Goal: Information Seeking & Learning: Learn about a topic

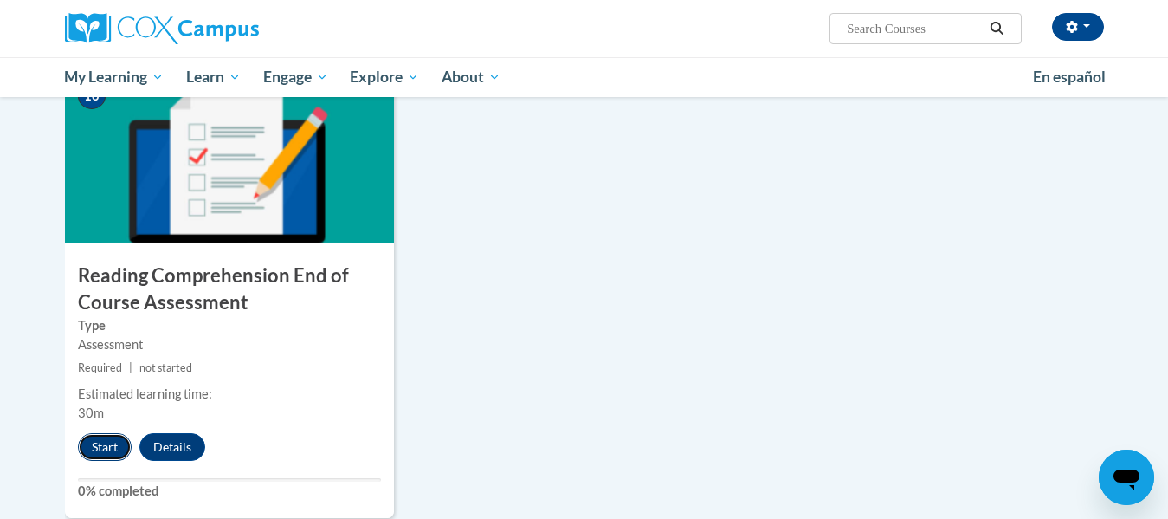
click at [104, 447] on button "Start" at bounding box center [105, 447] width 54 height 28
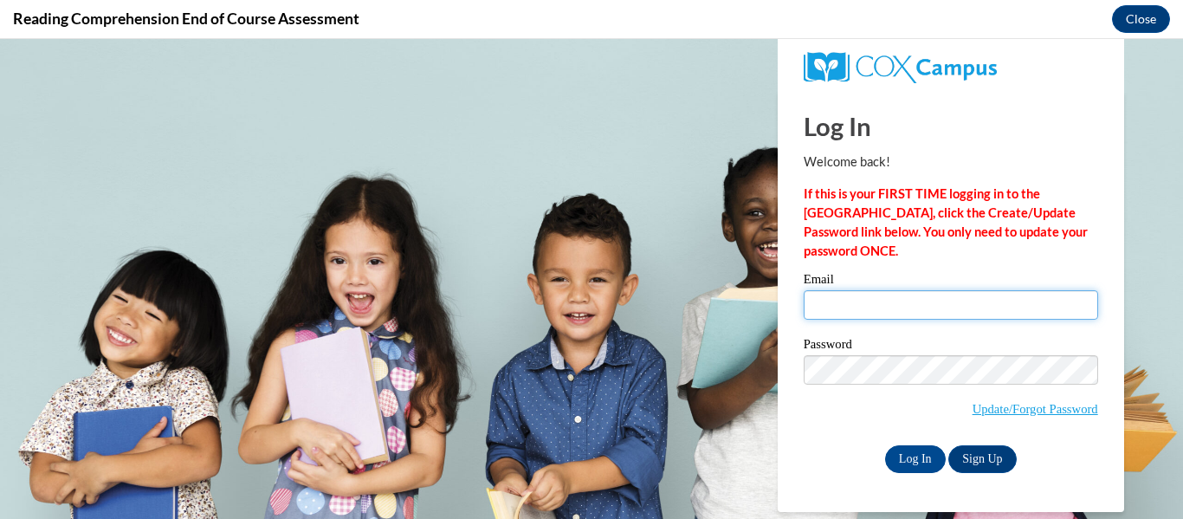
click at [899, 310] on input "Email" at bounding box center [951, 304] width 294 height 29
type input "ashley.dickens@capital.k12.de.us"
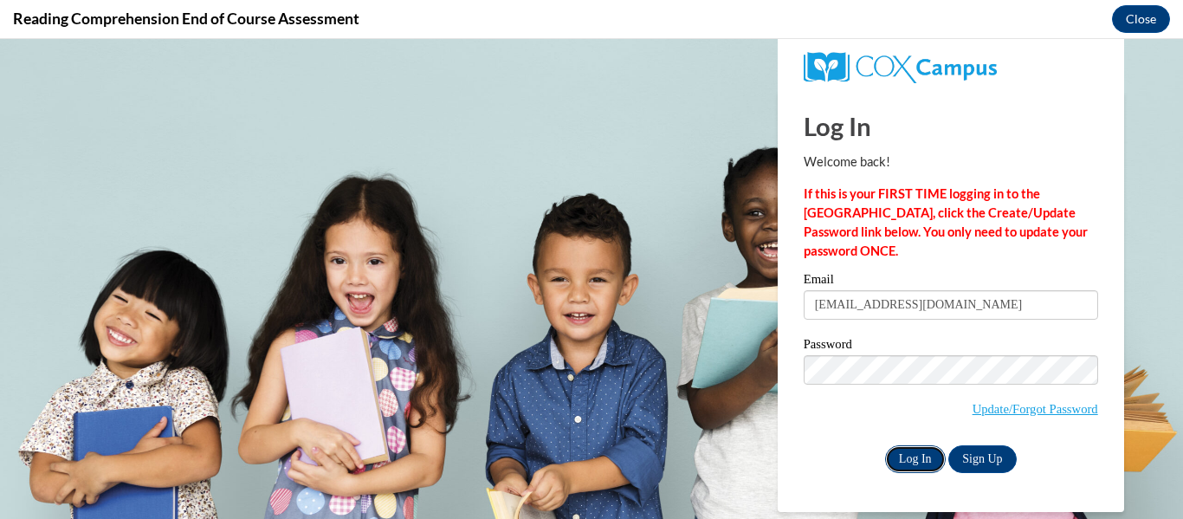
click at [919, 457] on input "Log In" at bounding box center [915, 459] width 61 height 28
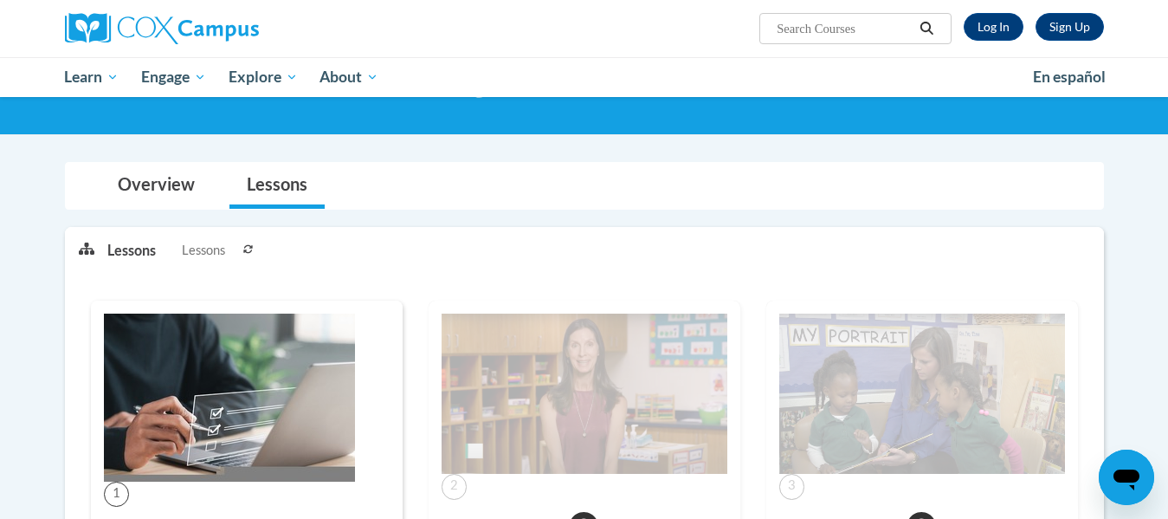
scroll to position [94, 0]
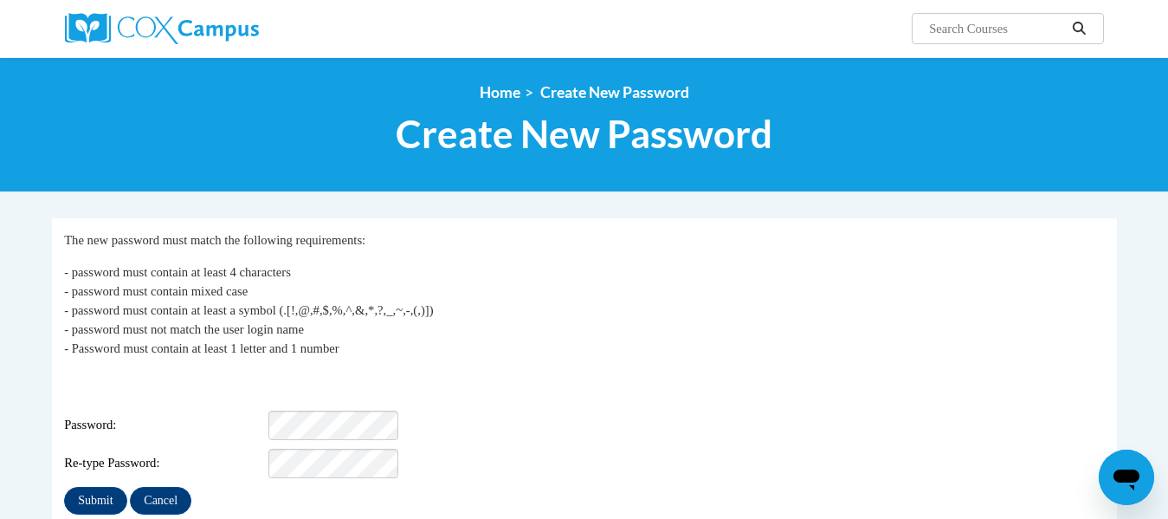
click at [1026, 29] on input "Search..." at bounding box center [997, 28] width 139 height 21
type input "reading"
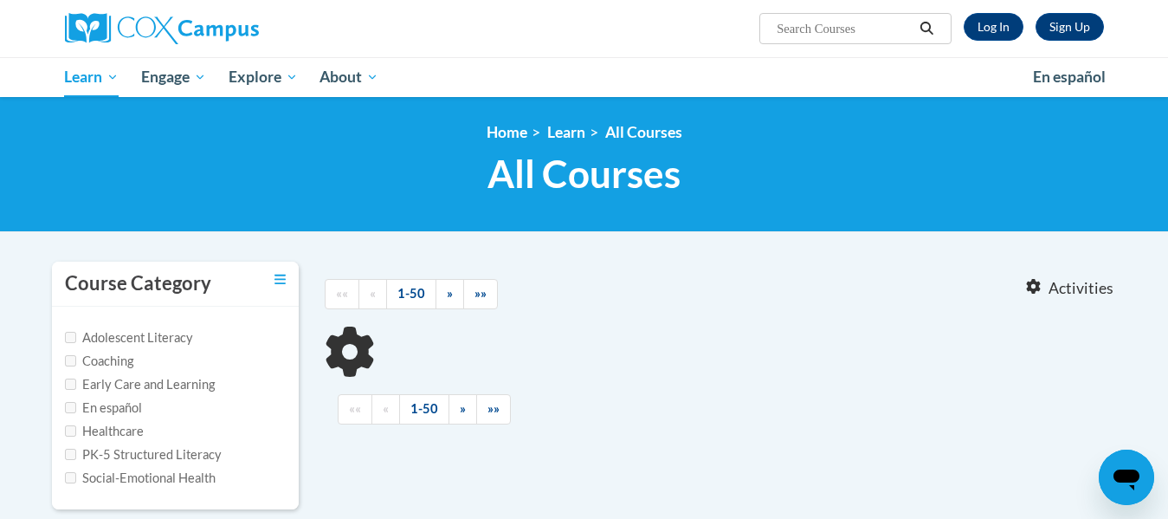
type input "reading"
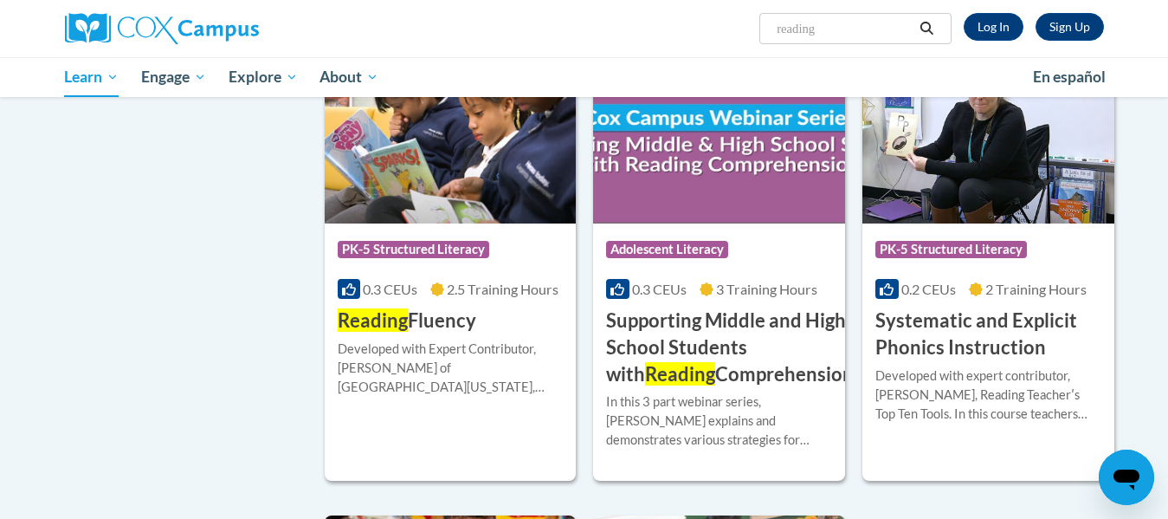
scroll to position [1627, 0]
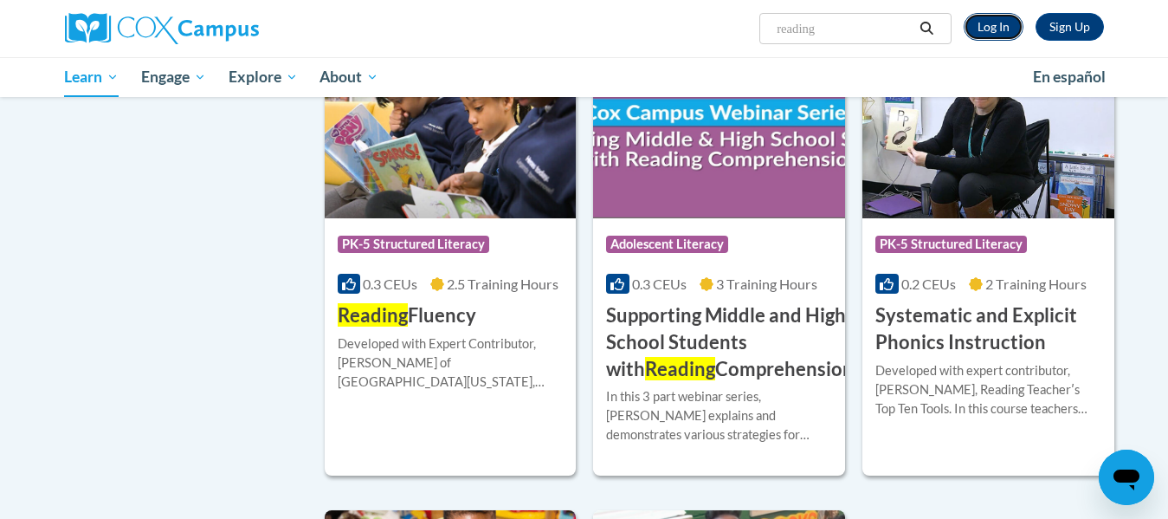
click at [987, 20] on link "Log In" at bounding box center [994, 27] width 60 height 28
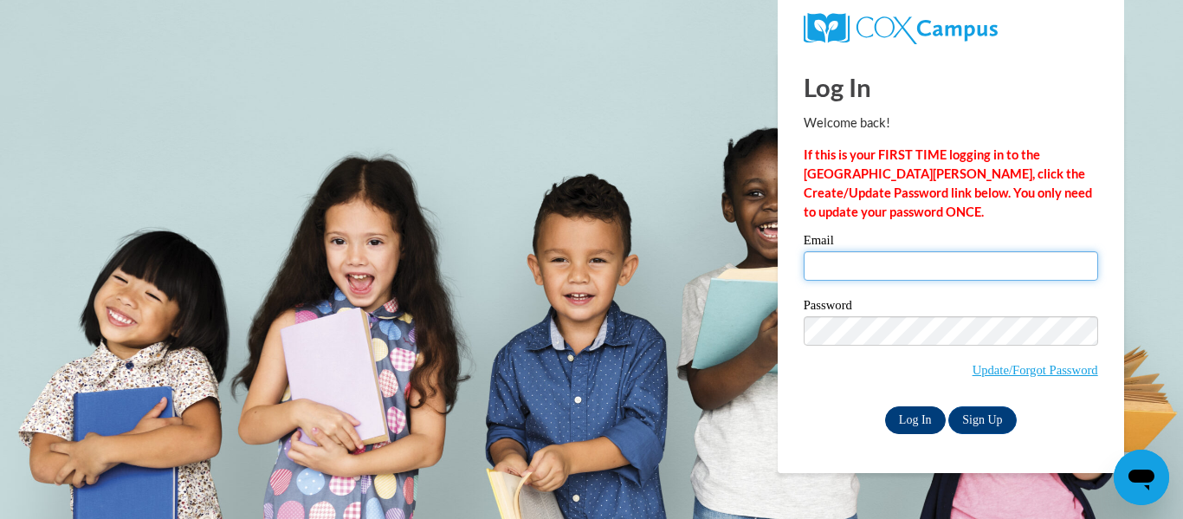
type input "[EMAIL_ADDRESS][PERSON_NAME][DOMAIN_NAME]"
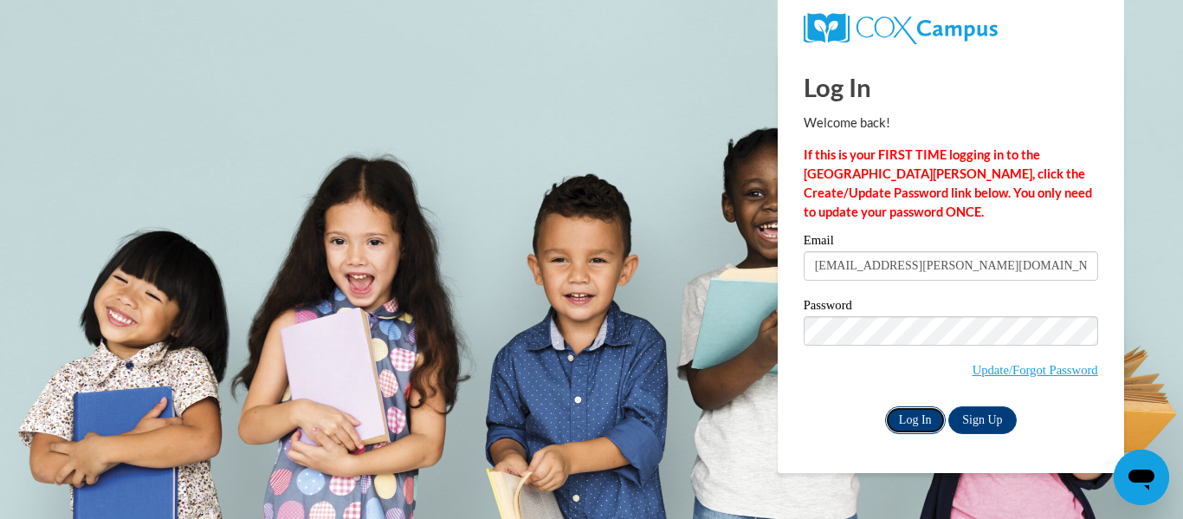
click at [916, 417] on input "Log In" at bounding box center [915, 420] width 61 height 28
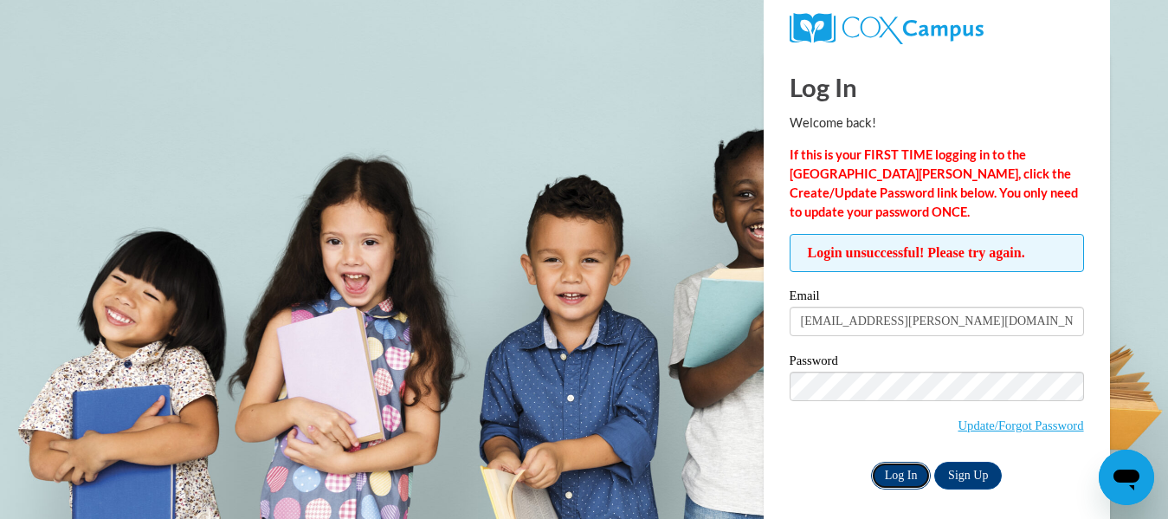
click at [910, 476] on input "Log In" at bounding box center [901, 476] width 61 height 28
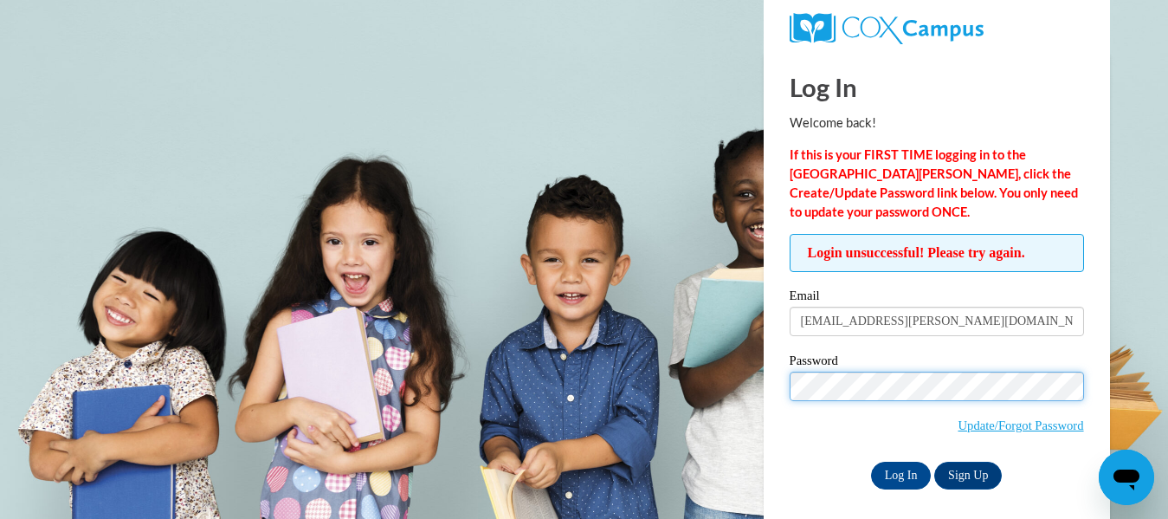
click at [871, 462] on input "Log In" at bounding box center [901, 476] width 61 height 28
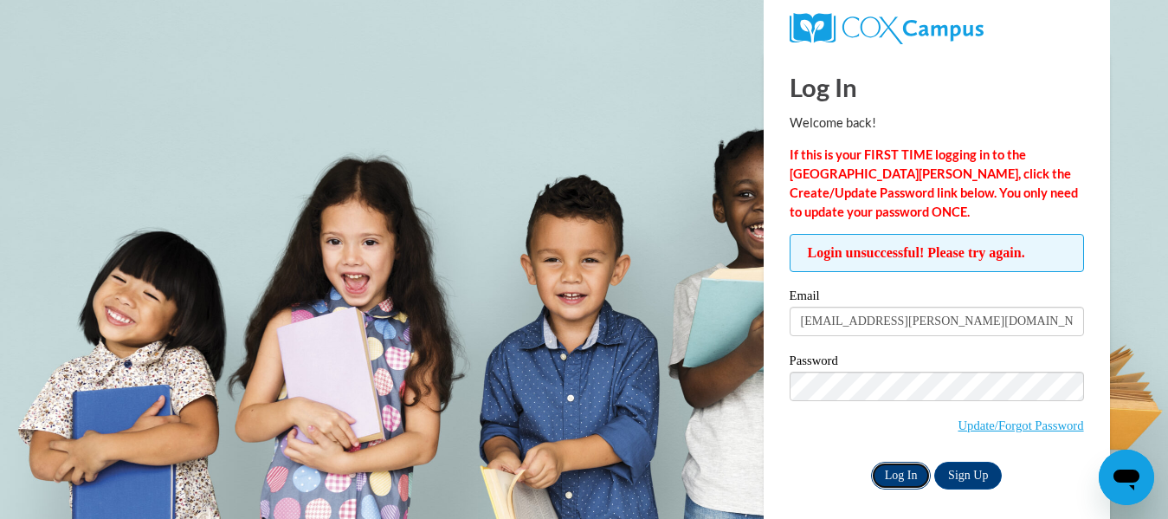
click at [903, 481] on input "Log In" at bounding box center [901, 476] width 61 height 28
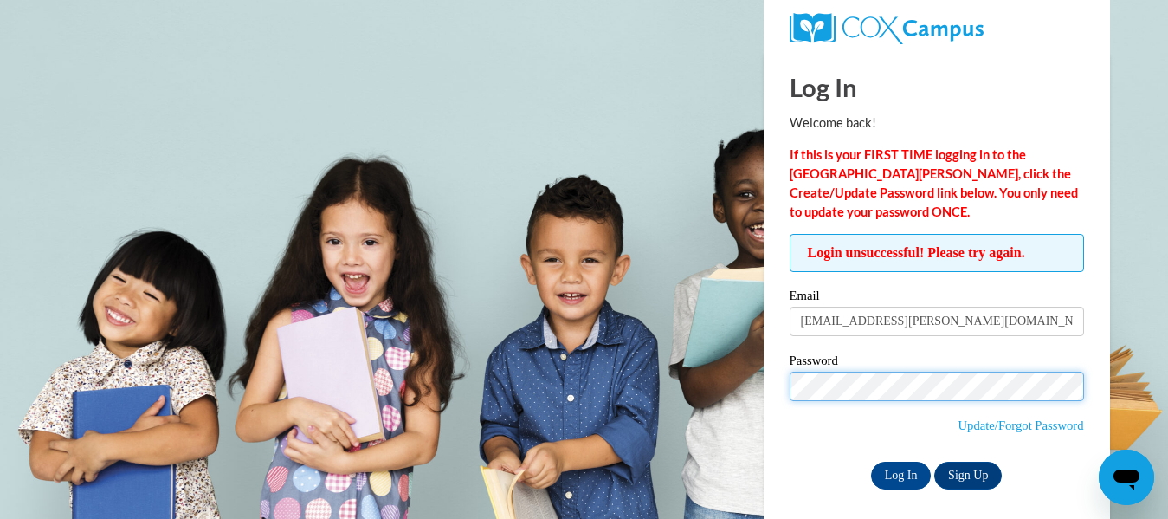
click at [690, 375] on body "Log In Welcome back! If this is your FIRST TIME logging in to the NEW Cox Campu…" at bounding box center [584, 259] width 1168 height 519
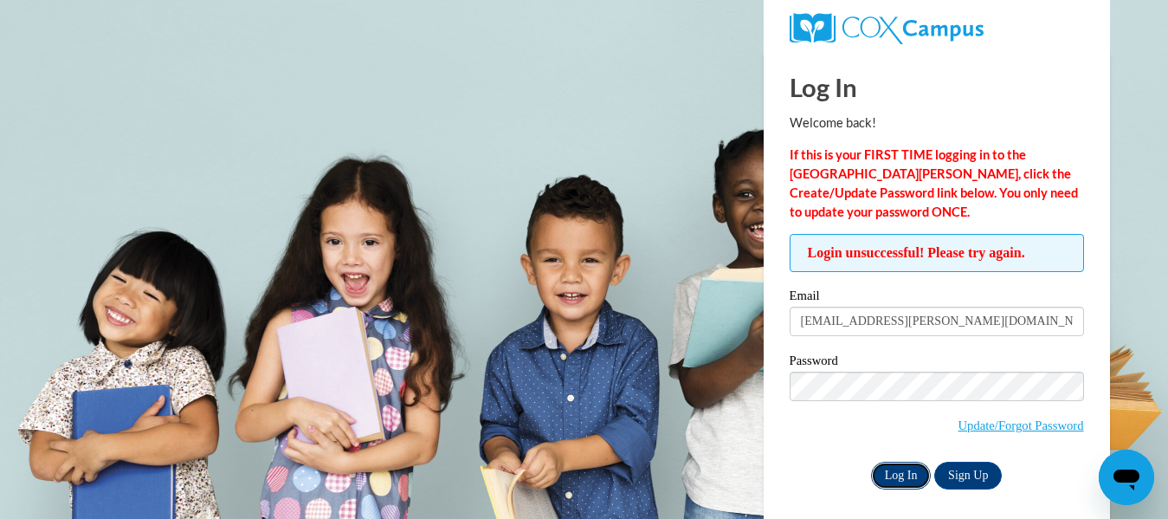
click at [905, 472] on input "Log In" at bounding box center [901, 476] width 61 height 28
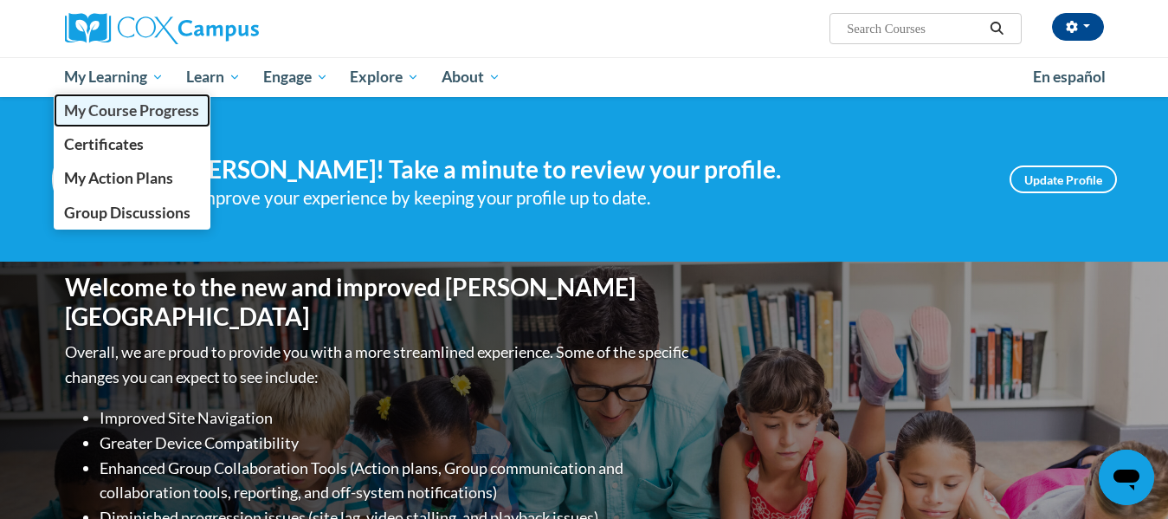
click at [138, 100] on link "My Course Progress" at bounding box center [133, 111] width 158 height 34
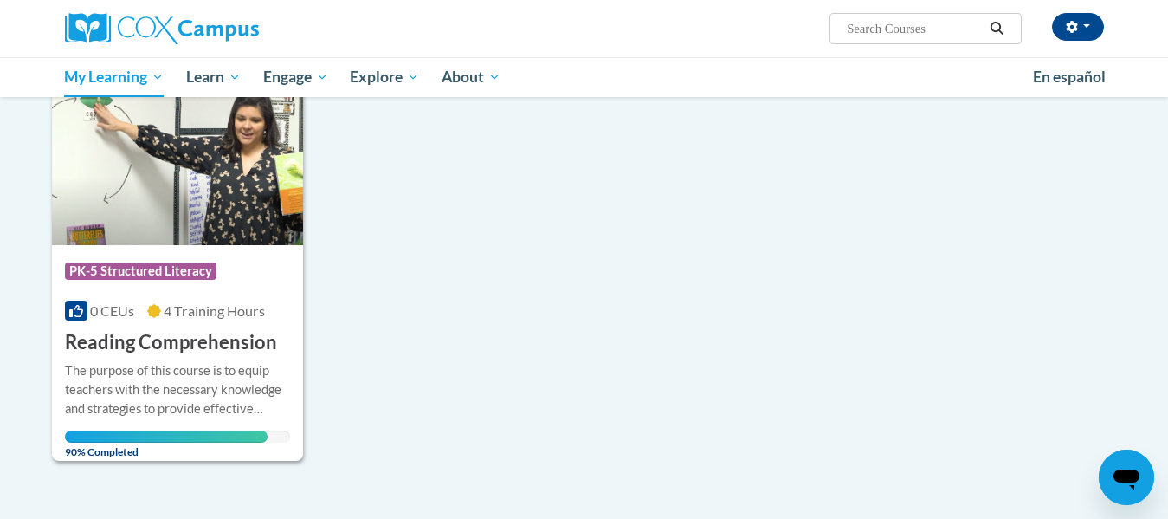
scroll to position [275, 0]
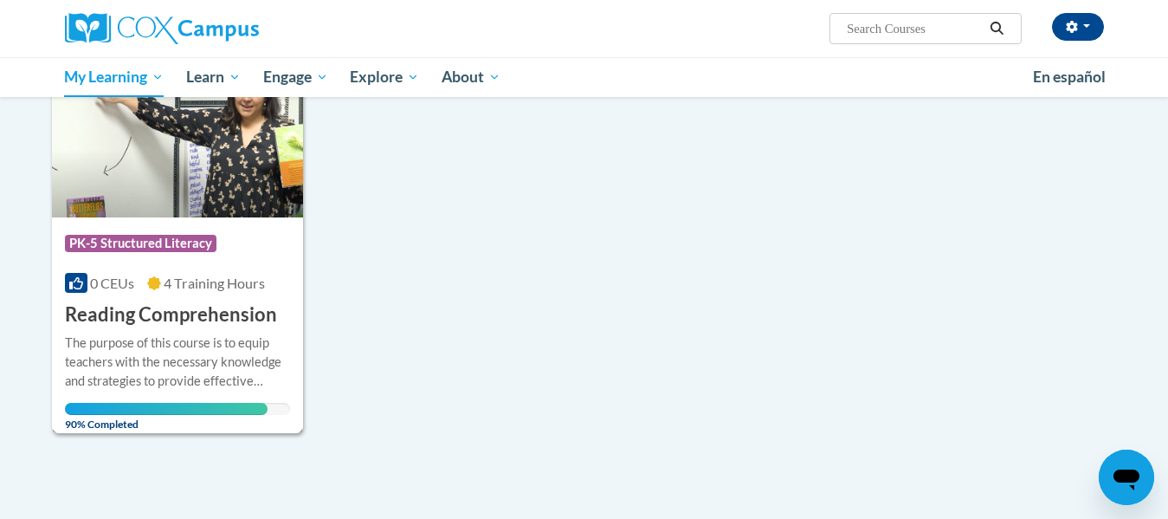
click at [240, 327] on h3 "Reading Comprehension" at bounding box center [171, 314] width 212 height 27
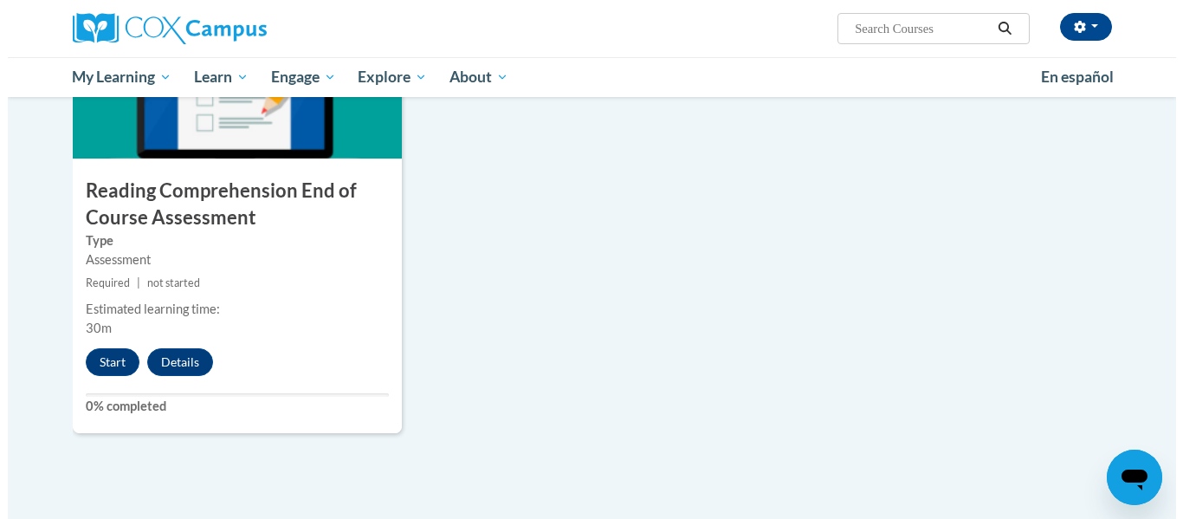
scroll to position [1943, 0]
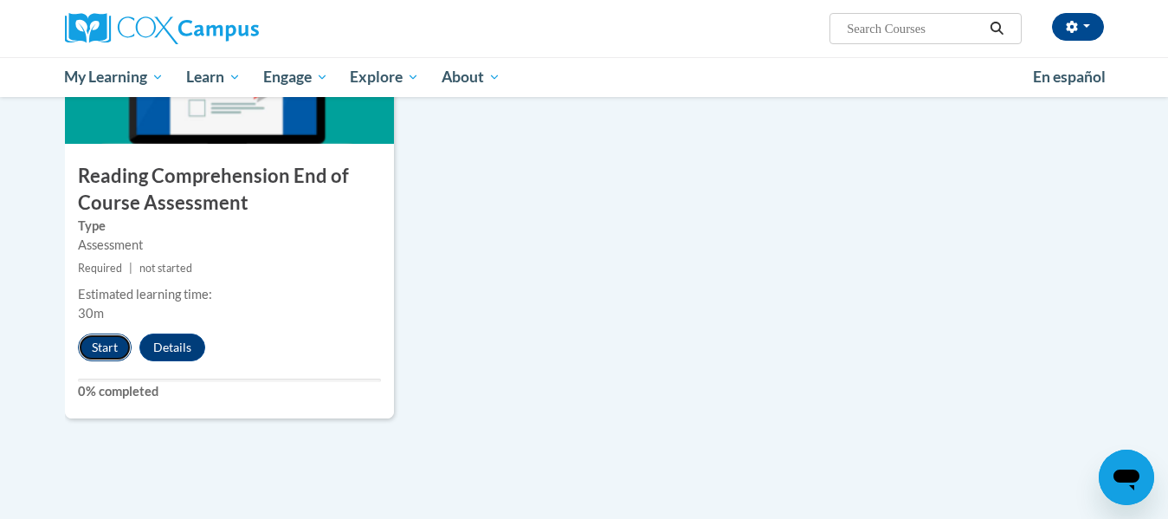
click at [100, 344] on button "Start" at bounding box center [105, 347] width 54 height 28
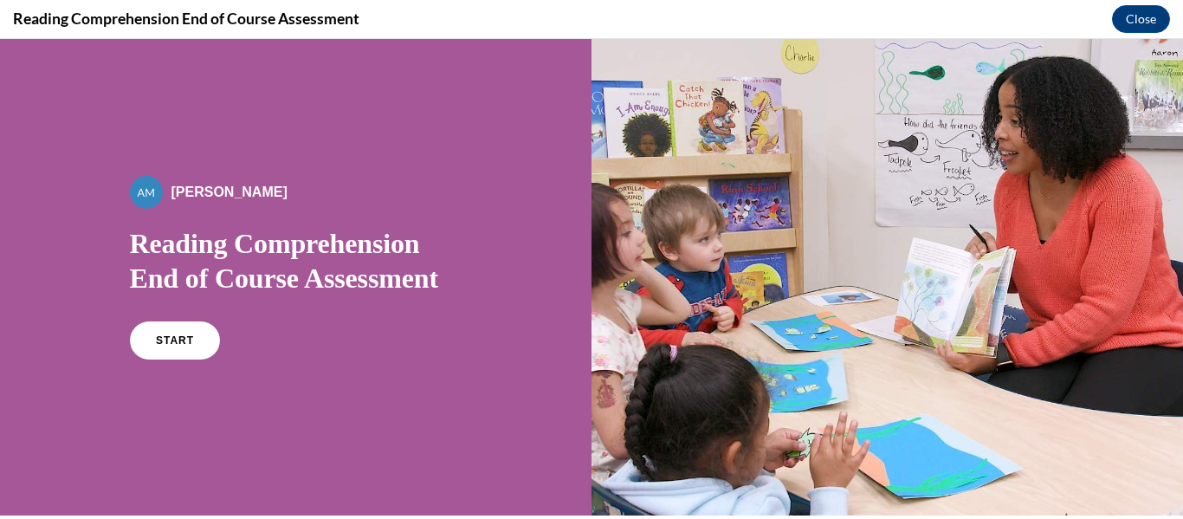
scroll to position [0, 0]
click at [160, 330] on link "START" at bounding box center [174, 340] width 94 height 40
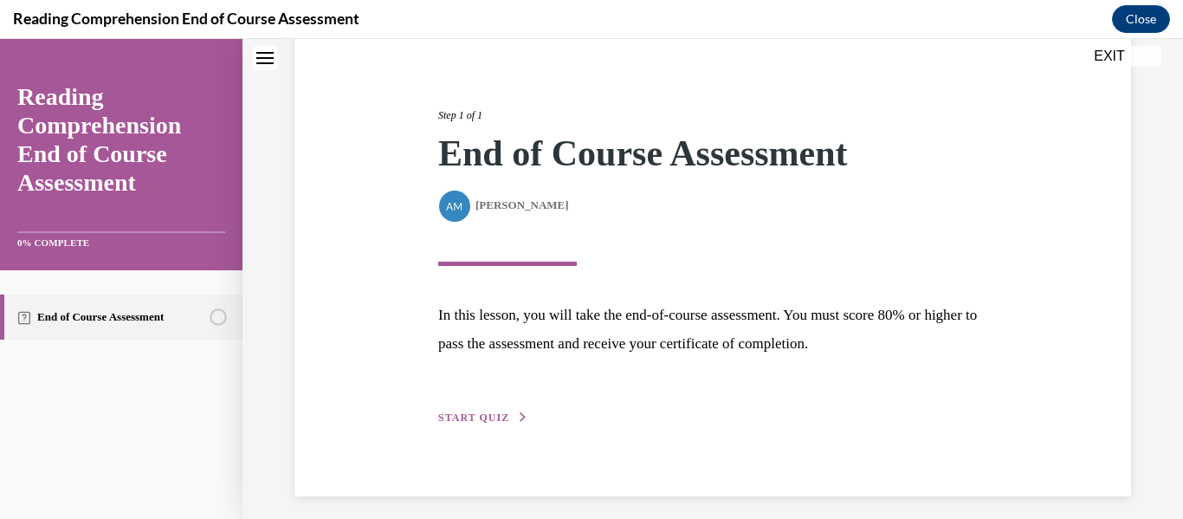
scroll to position [184, 0]
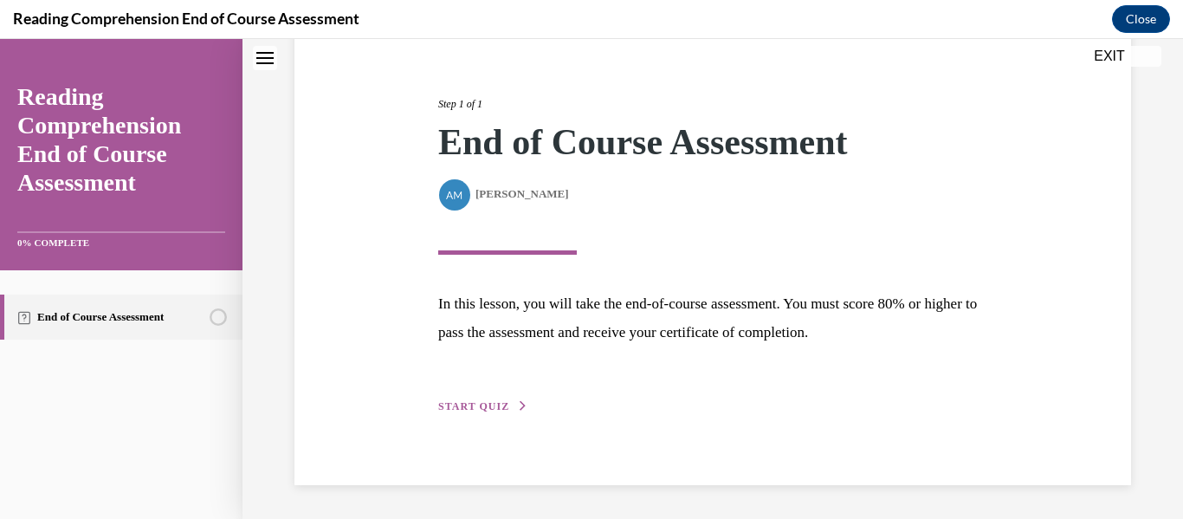
click at [454, 403] on span "START QUIZ" at bounding box center [473, 406] width 71 height 12
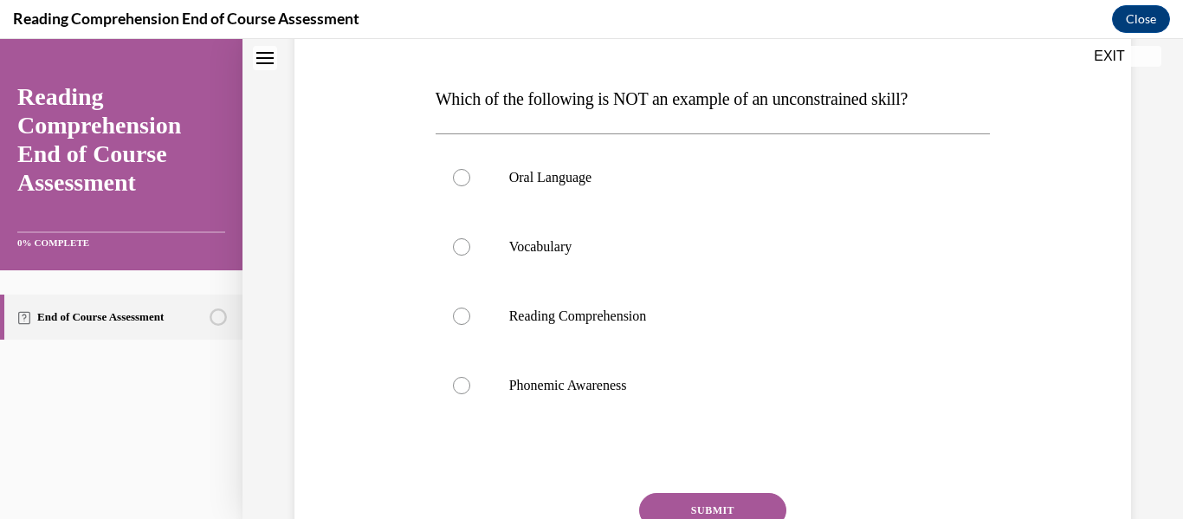
scroll to position [247, 0]
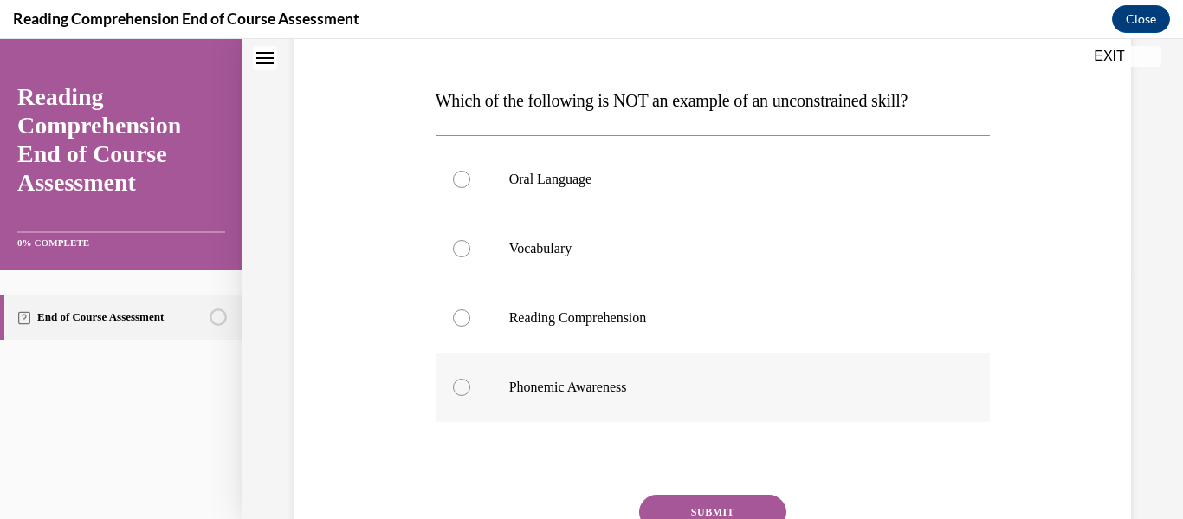
click at [551, 379] on p "Phonemic Awareness" at bounding box center [728, 387] width 438 height 17
click at [470, 379] on input "Phonemic Awareness" at bounding box center [461, 387] width 17 height 17
radio input "true"
click at [669, 500] on button "SUBMIT" at bounding box center [712, 512] width 147 height 35
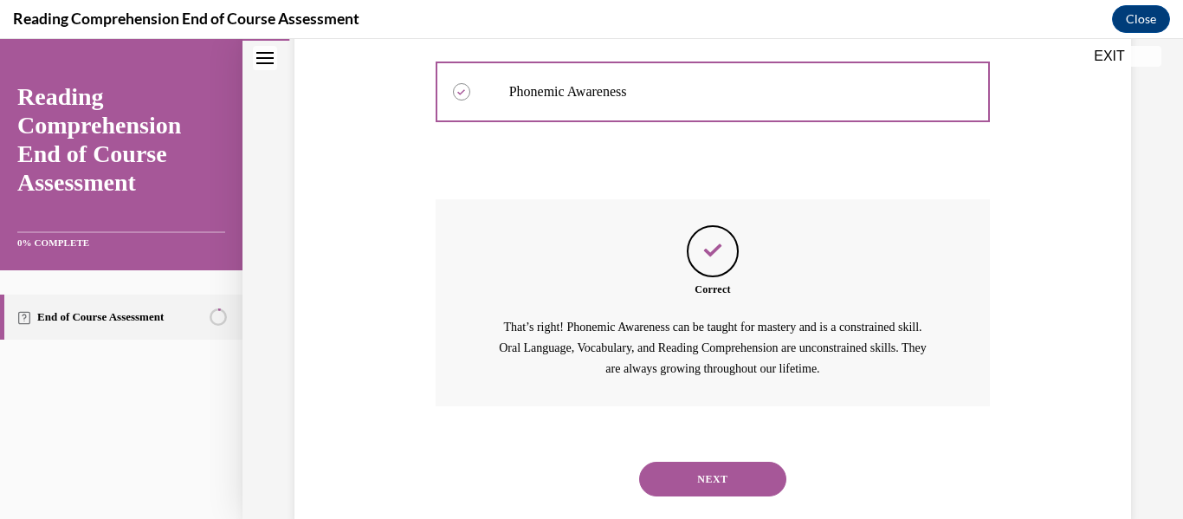
scroll to position [566, 0]
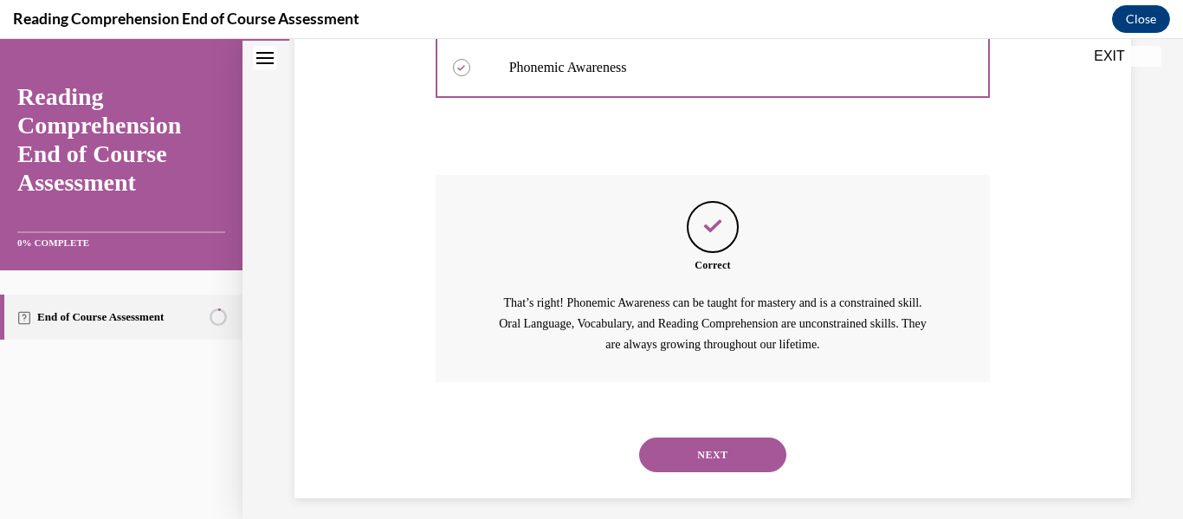
click at [735, 447] on button "NEXT" at bounding box center [712, 454] width 147 height 35
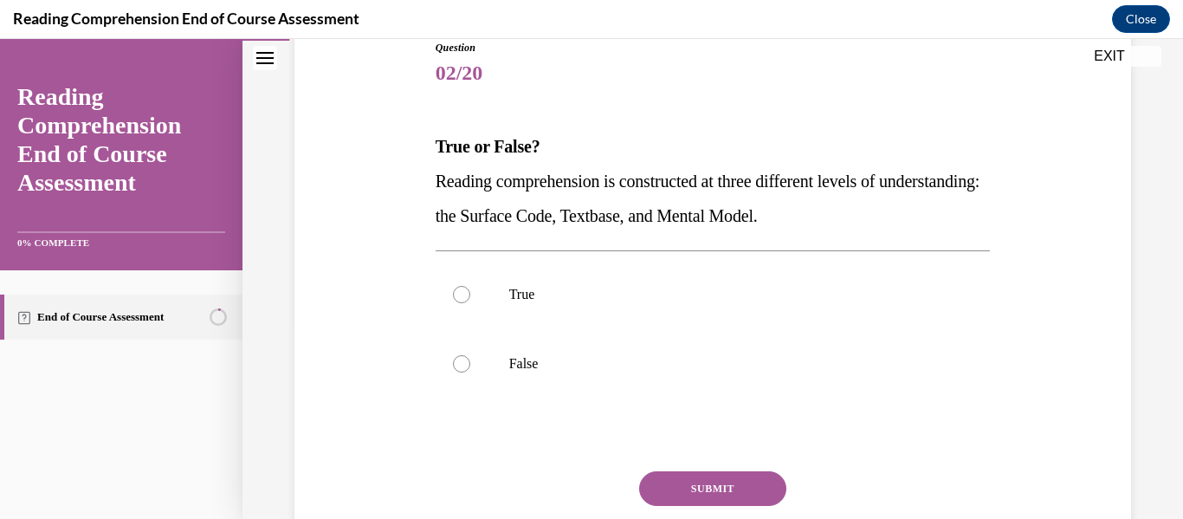
scroll to position [214, 0]
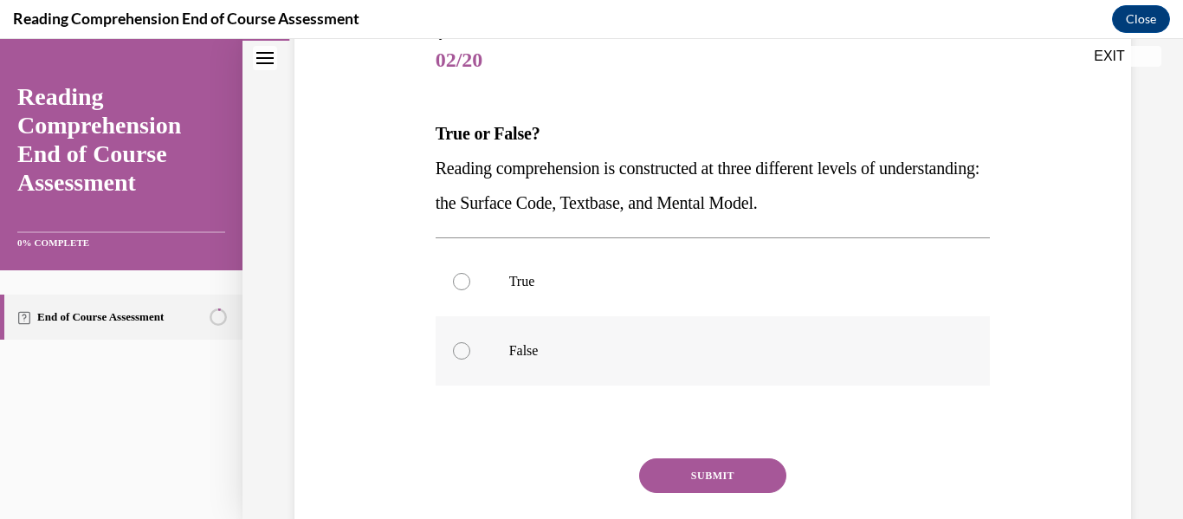
click at [455, 356] on div at bounding box center [461, 350] width 17 height 17
click at [455, 356] on input "False" at bounding box center [461, 350] width 17 height 17
radio input "true"
click at [721, 471] on button "SUBMIT" at bounding box center [712, 475] width 147 height 35
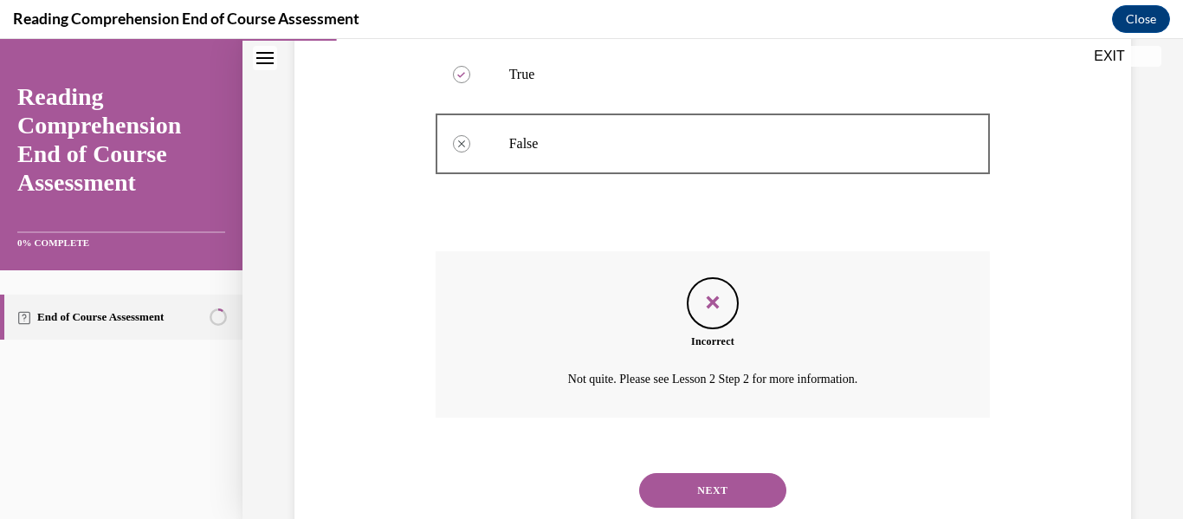
scroll to position [470, 0]
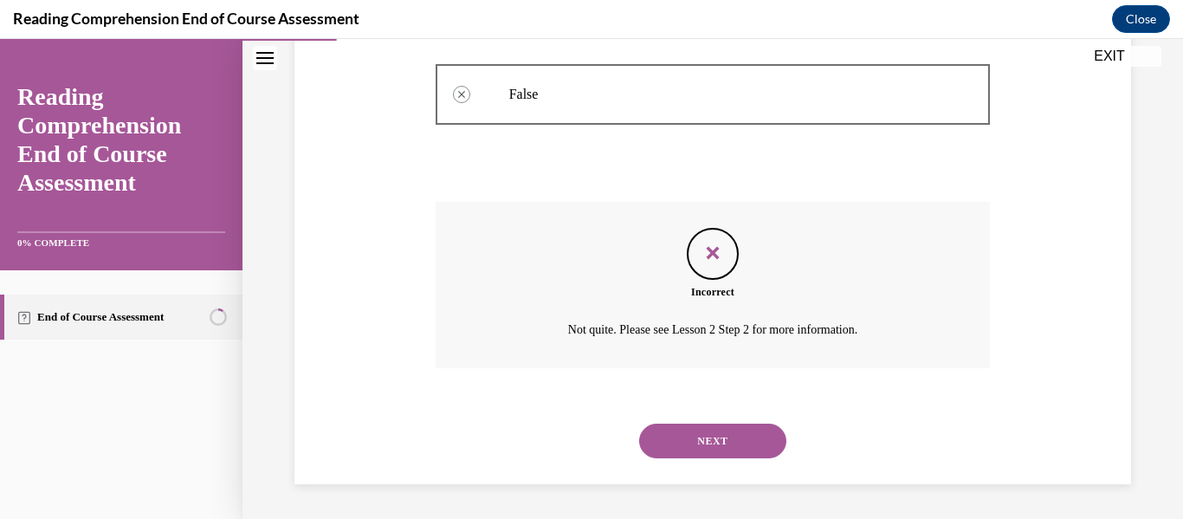
click at [702, 439] on button "NEXT" at bounding box center [712, 441] width 147 height 35
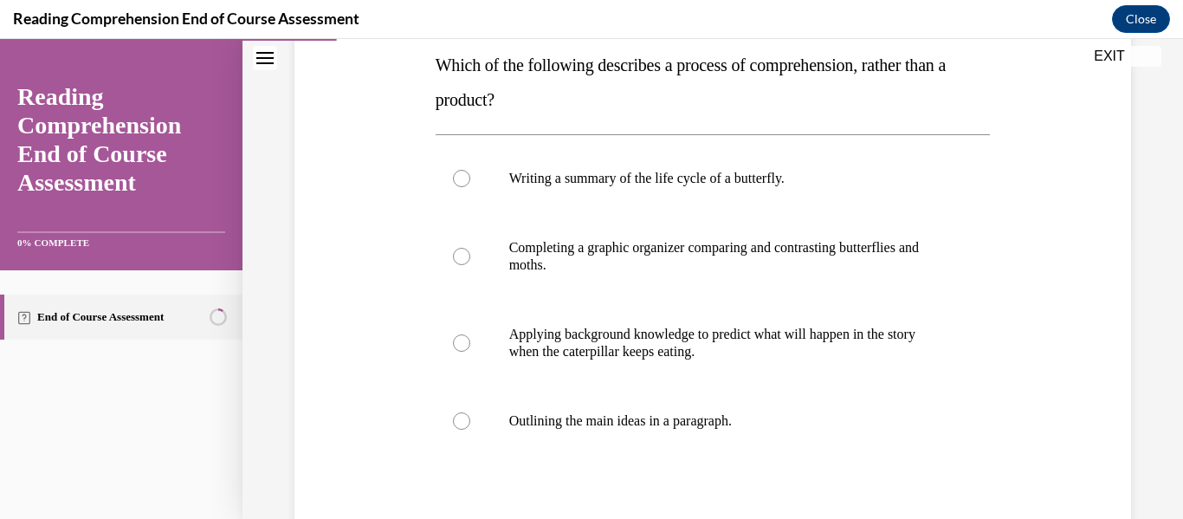
scroll to position [288, 0]
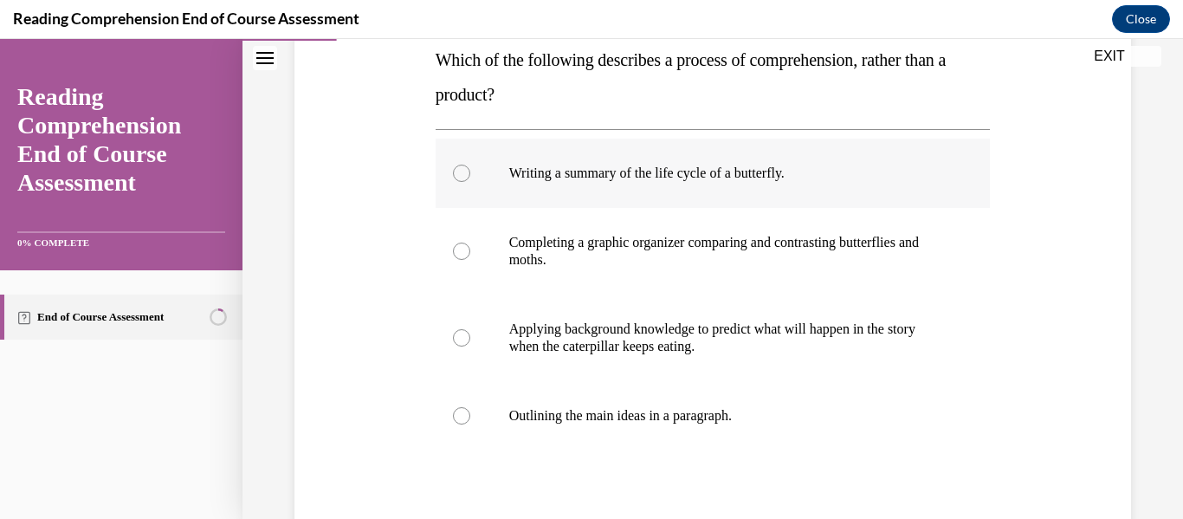
click at [460, 174] on div at bounding box center [461, 173] width 17 height 17
click at [460, 174] on input "Writing a summary of the life cycle of a butterfly." at bounding box center [461, 173] width 17 height 17
radio input "true"
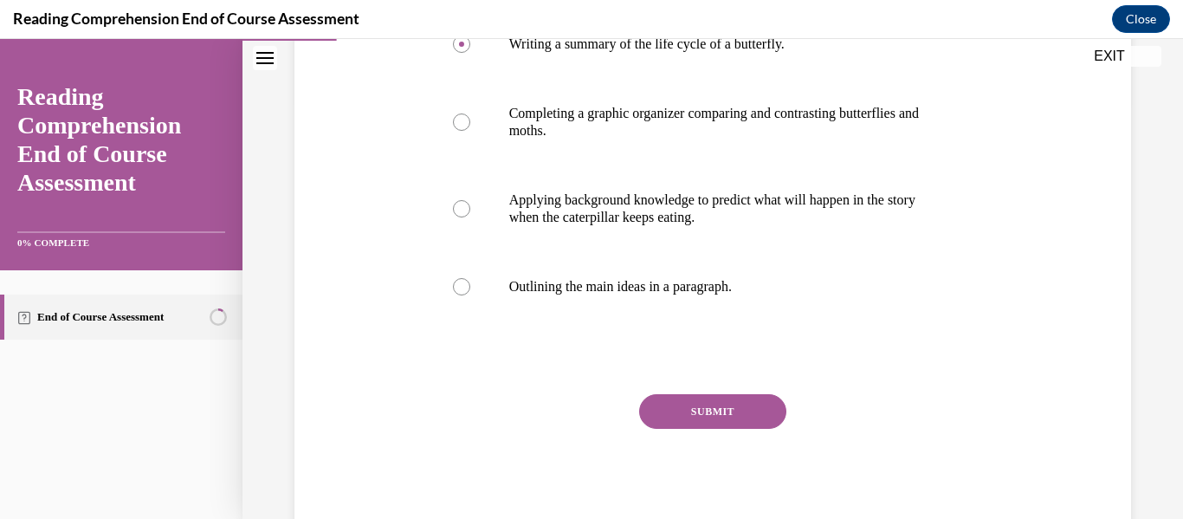
click at [712, 413] on button "SUBMIT" at bounding box center [712, 411] width 147 height 35
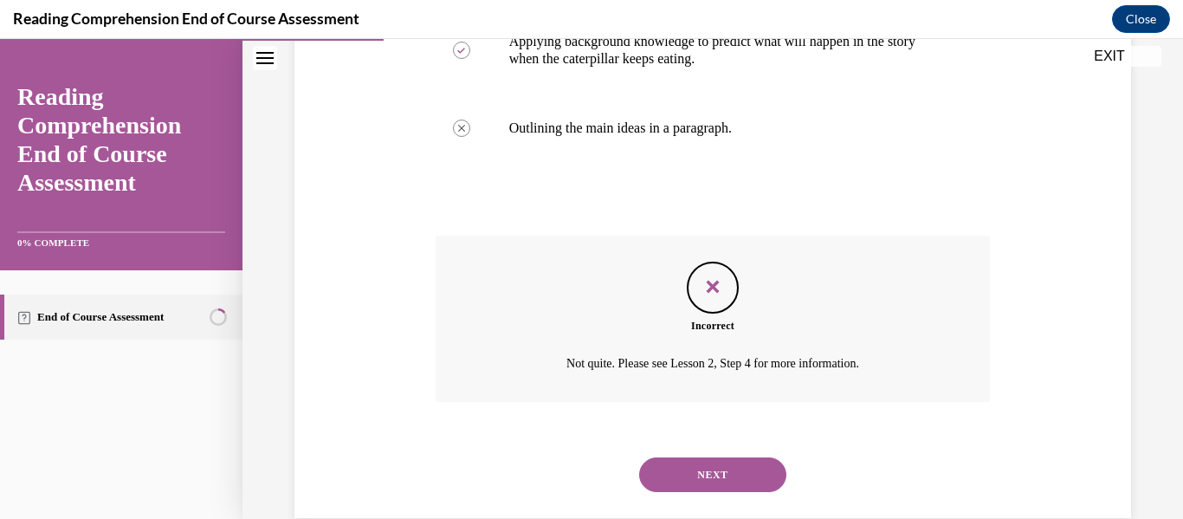
scroll to position [609, 0]
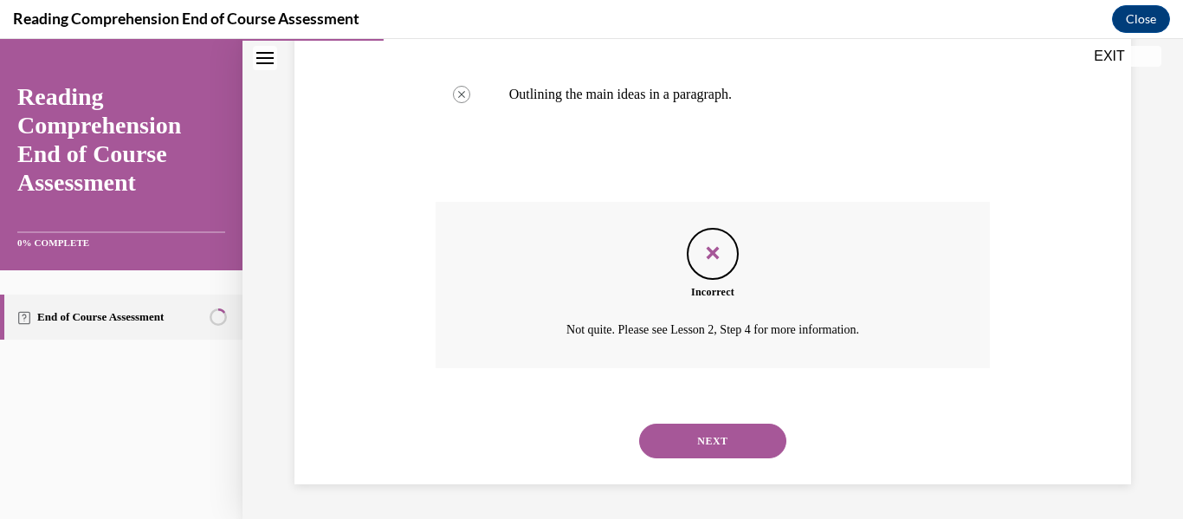
click at [688, 443] on button "NEXT" at bounding box center [712, 441] width 147 height 35
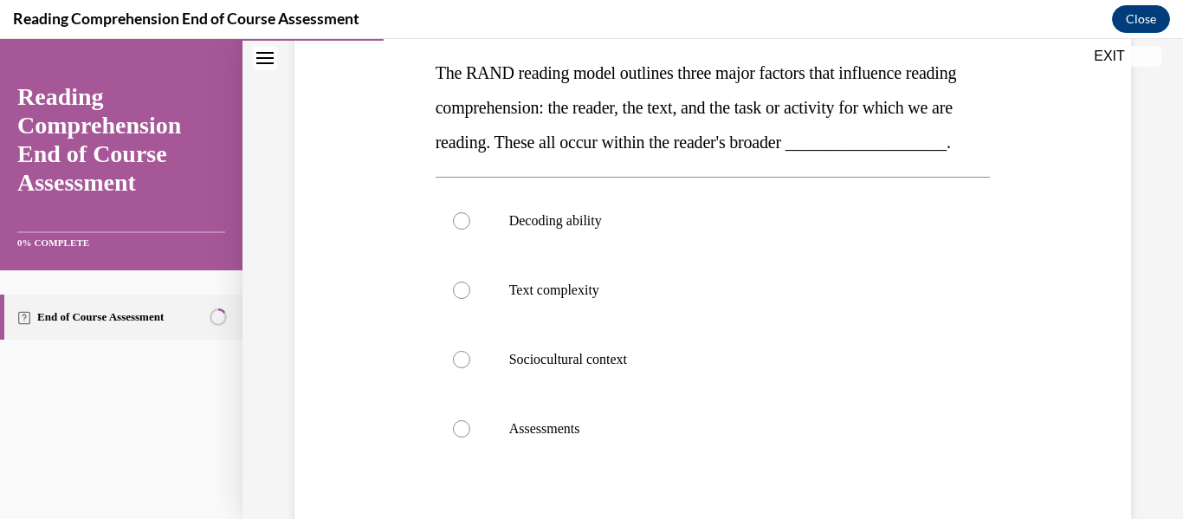
scroll to position [281, 0]
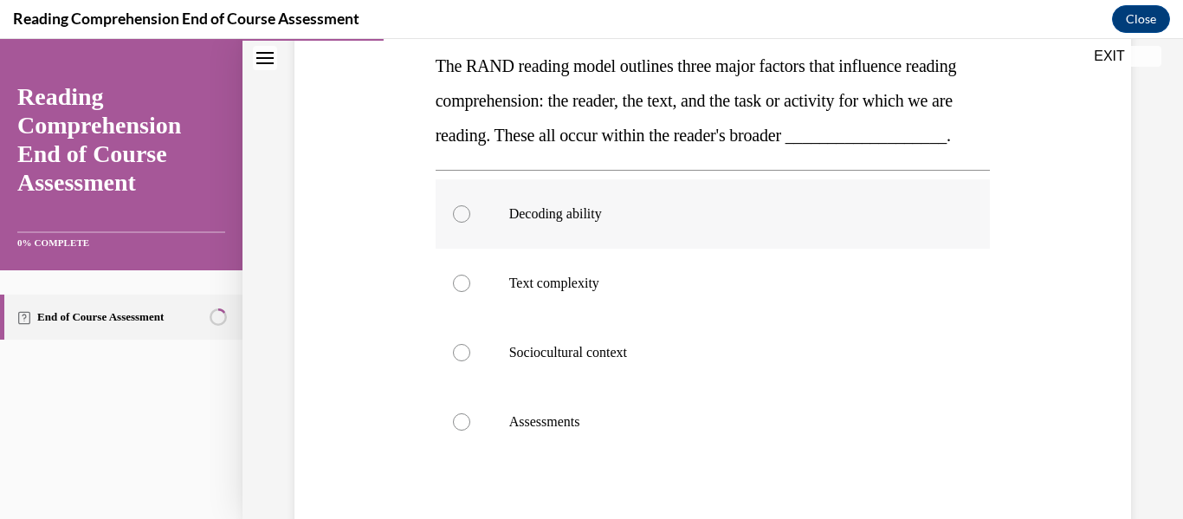
click at [460, 249] on label "Decoding ability" at bounding box center [713, 213] width 555 height 69
click at [460, 223] on input "Decoding ability" at bounding box center [461, 213] width 17 height 17
radio input "true"
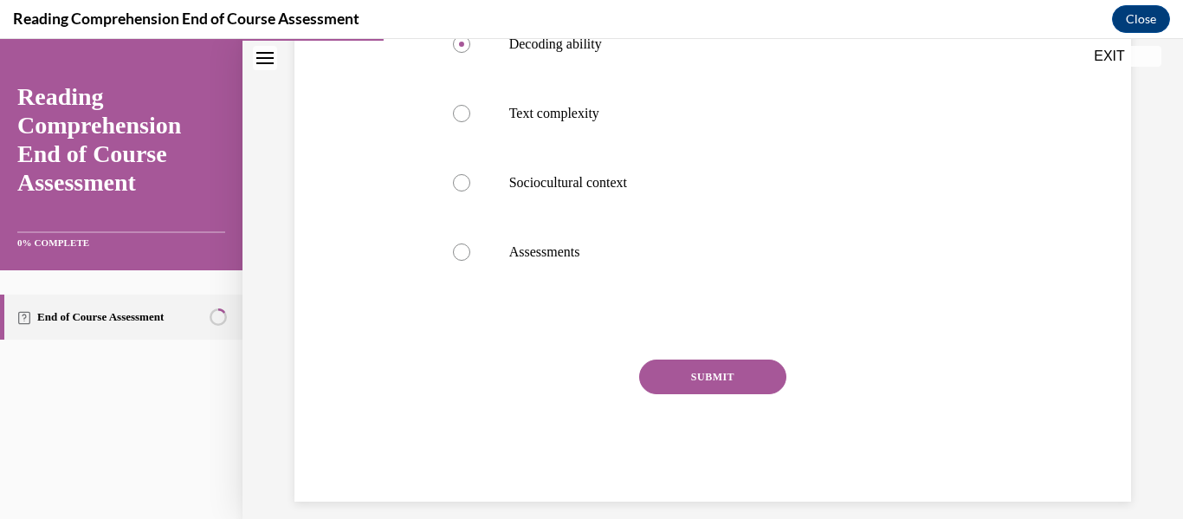
click at [733, 394] on button "SUBMIT" at bounding box center [712, 376] width 147 height 35
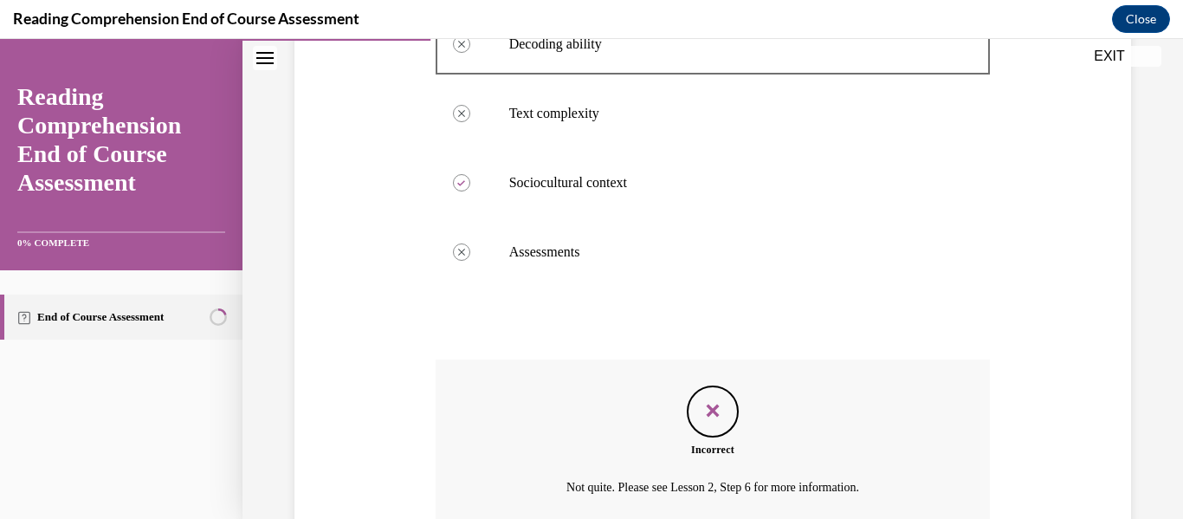
click at [697, 437] on div "Feedback" at bounding box center [713, 411] width 52 height 52
click at [708, 424] on icon "Feedback" at bounding box center [713, 411] width 26 height 26
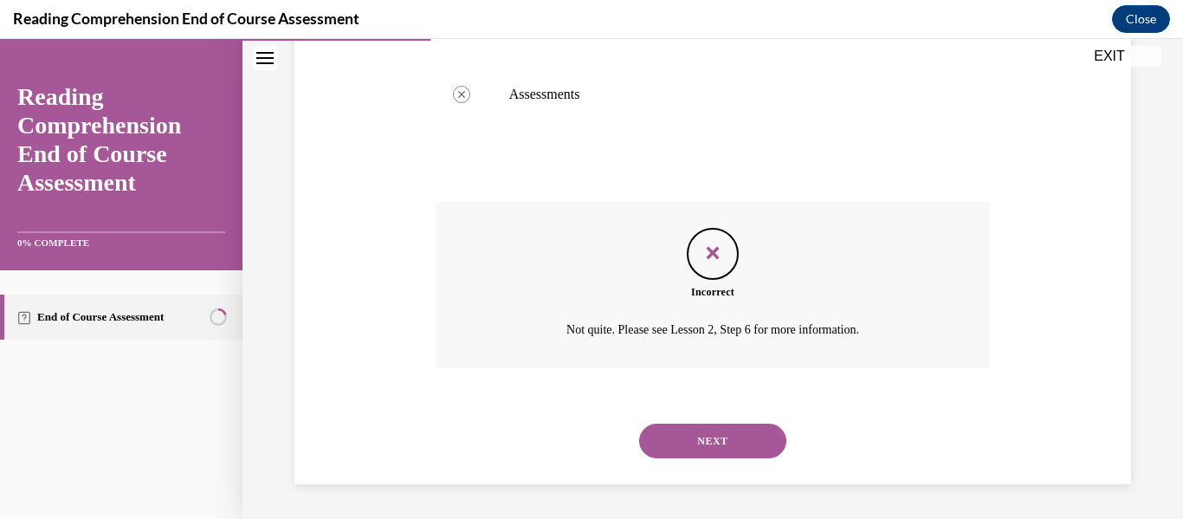
click at [720, 435] on button "NEXT" at bounding box center [712, 441] width 147 height 35
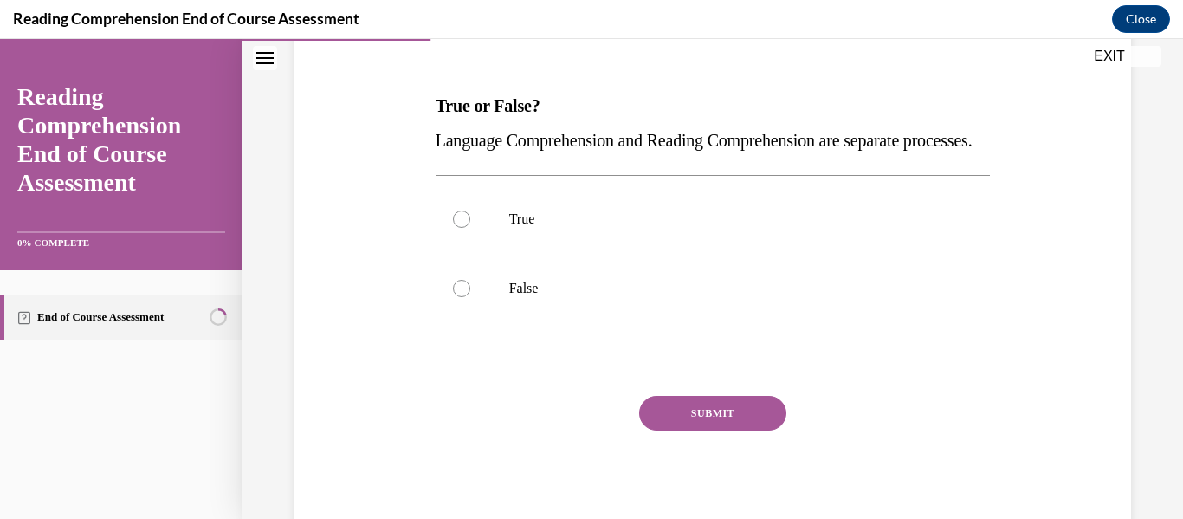
scroll to position [243, 0]
click at [545, 253] on label "True" at bounding box center [713, 218] width 555 height 69
click at [470, 227] on input "True" at bounding box center [461, 218] width 17 height 17
radio input "true"
click at [715, 430] on button "SUBMIT" at bounding box center [712, 412] width 147 height 35
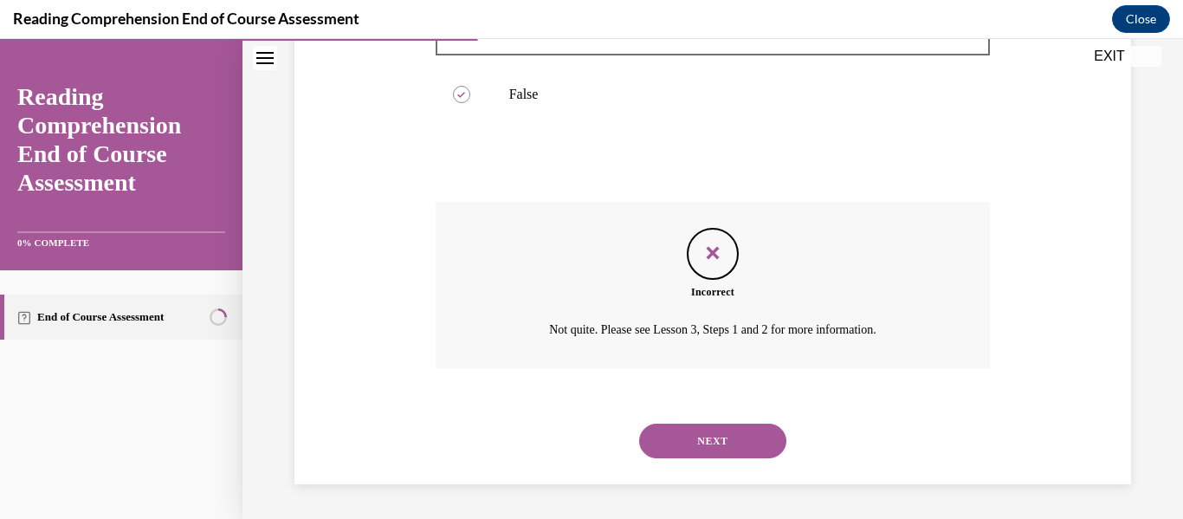
scroll to position [470, 0]
click at [689, 430] on button "NEXT" at bounding box center [712, 441] width 147 height 35
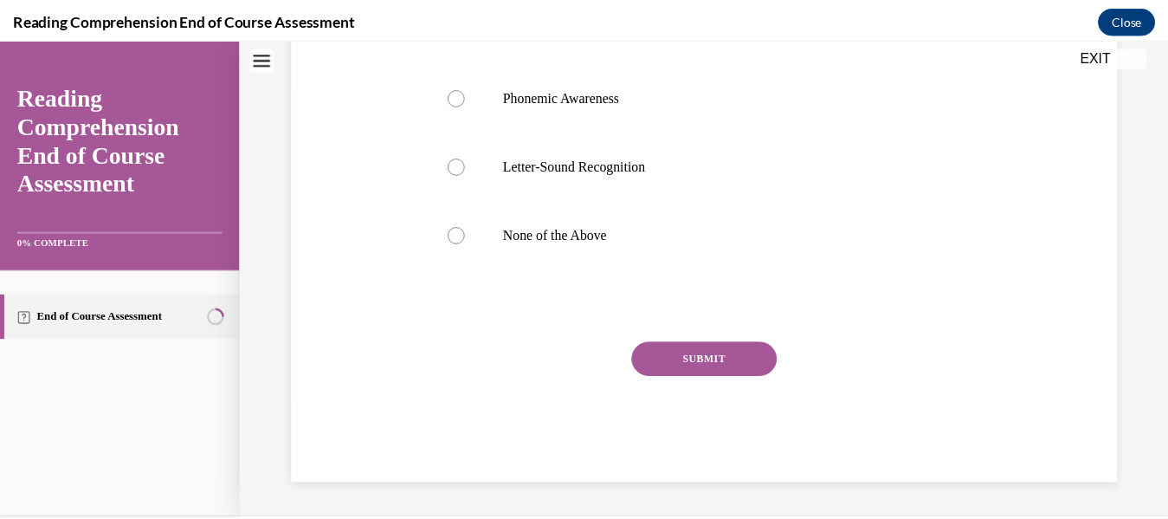
scroll to position [53, 0]
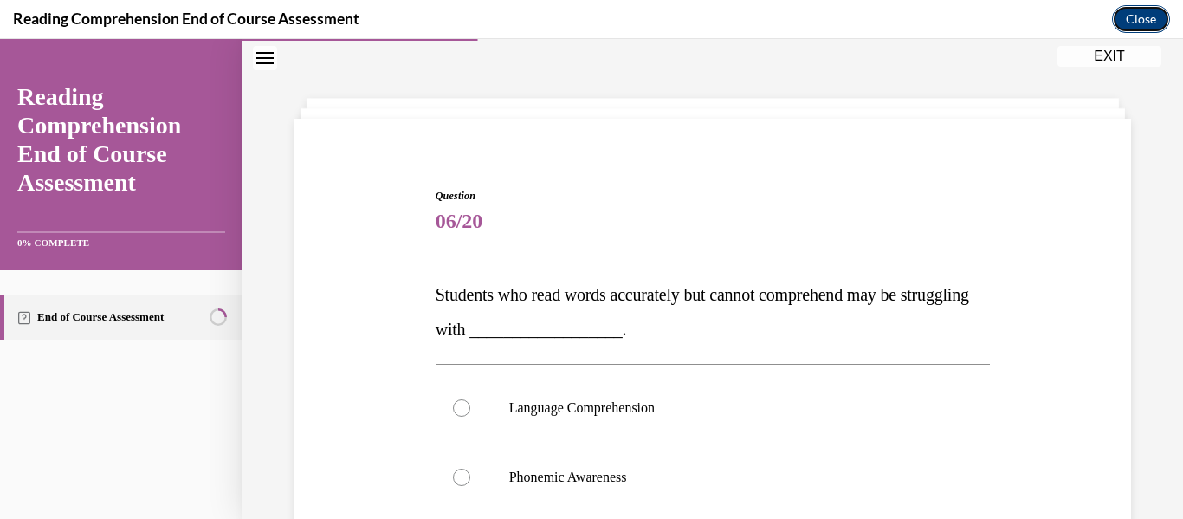
click at [1129, 26] on button "Close" at bounding box center [1141, 19] width 58 height 28
